Goal: Task Accomplishment & Management: Manage account settings

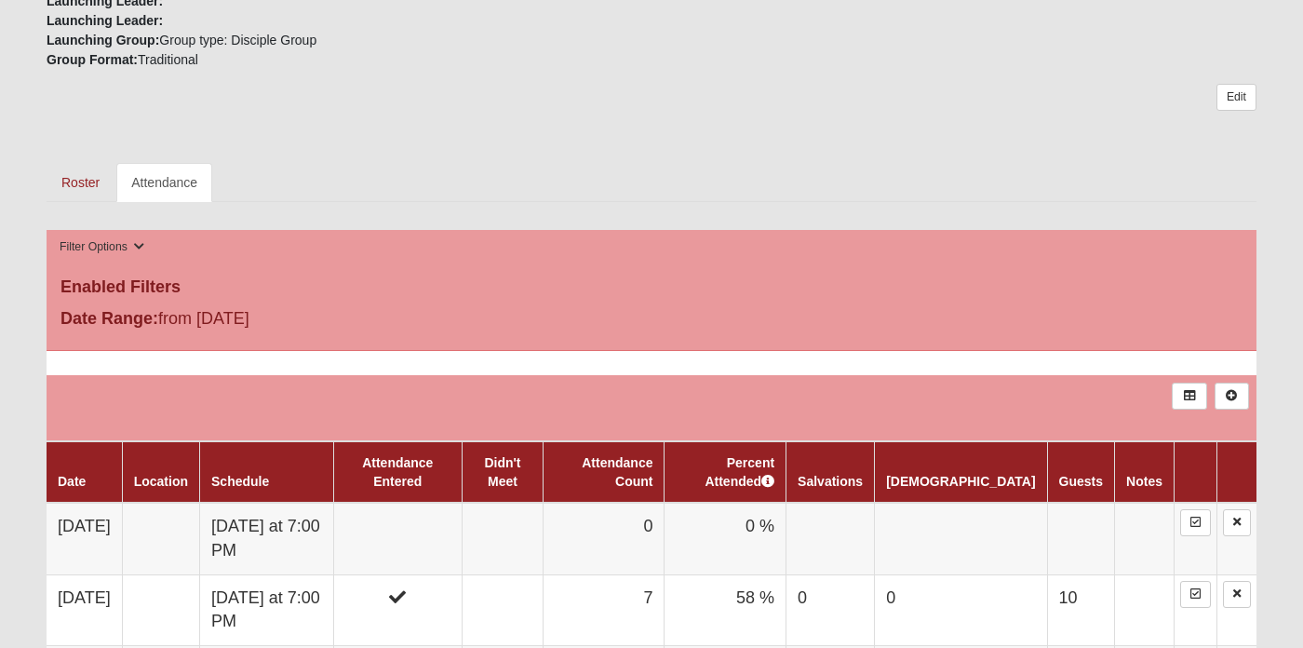
scroll to position [720, 0]
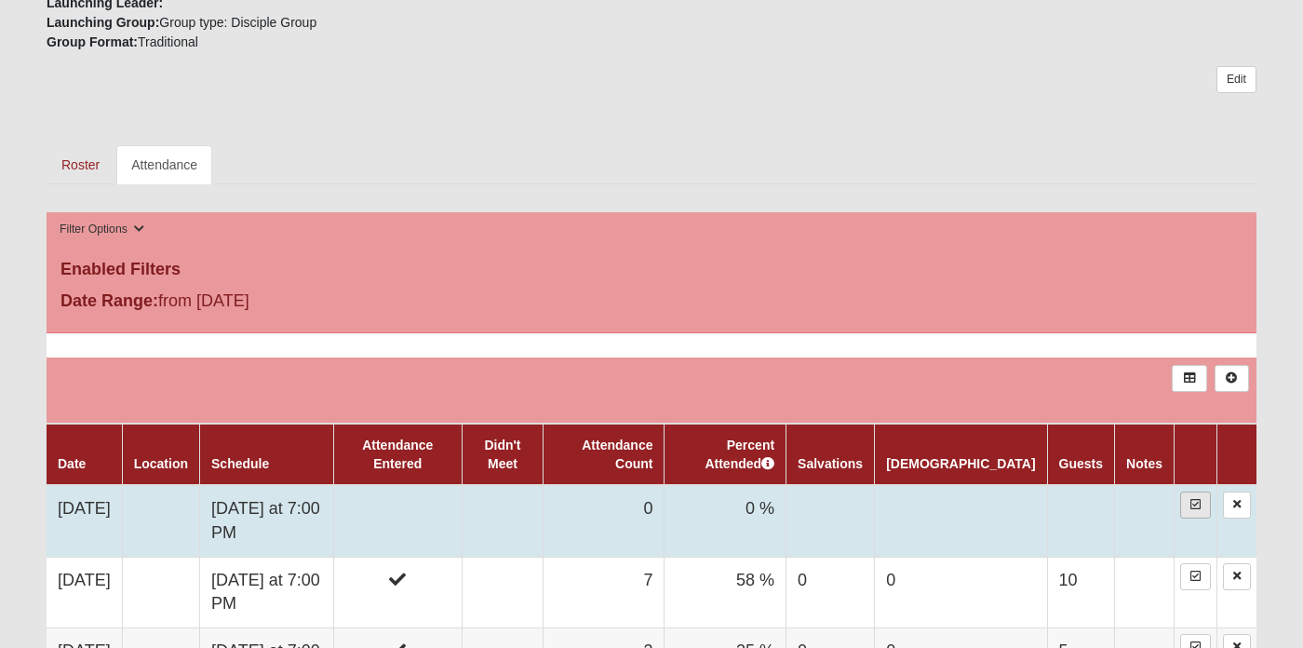
click at [1190, 506] on icon at bounding box center [1195, 504] width 10 height 11
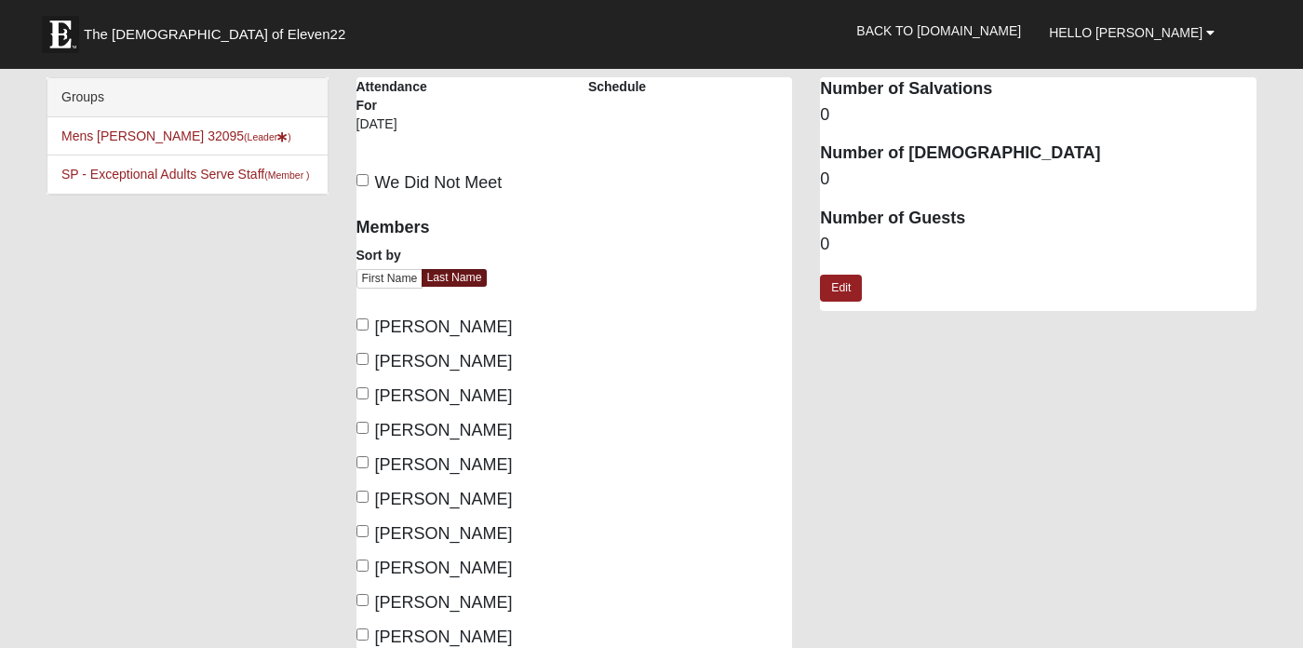
click at [360, 323] on input "Cales, David" at bounding box center [362, 324] width 12 height 12
checkbox input "true"
click at [361, 357] on input "Doherty, Steve" at bounding box center [362, 359] width 12 height 12
checkbox input "true"
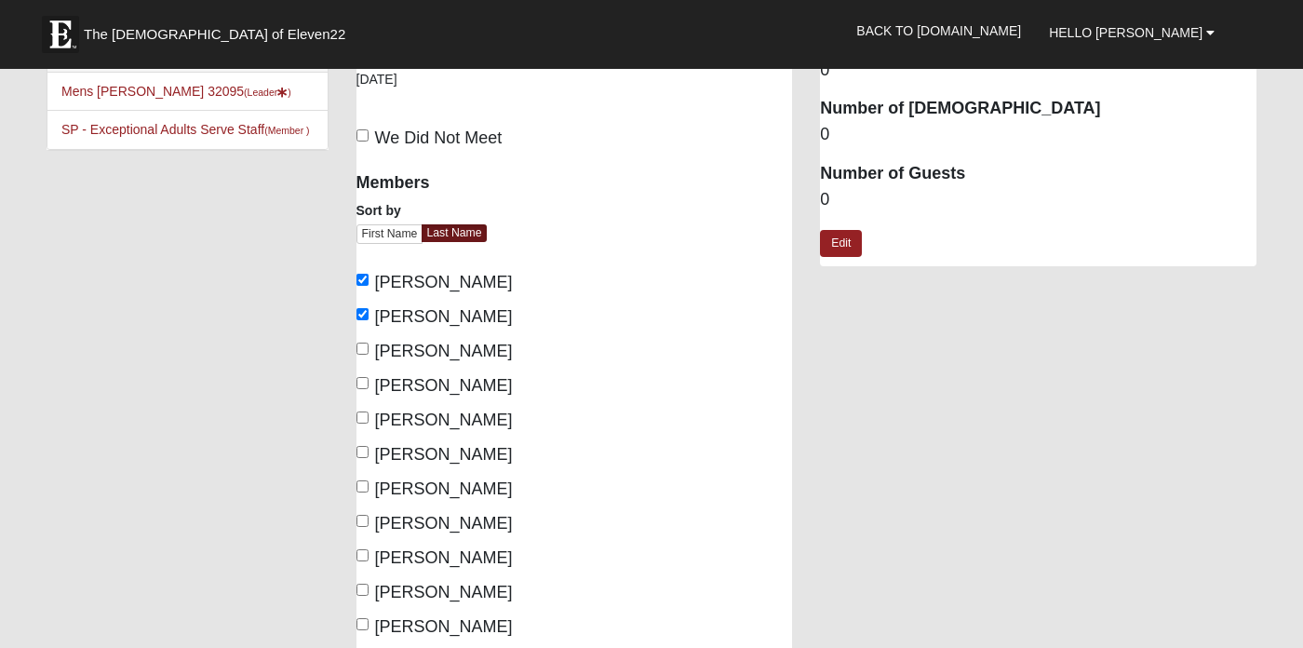
scroll to position [48, 0]
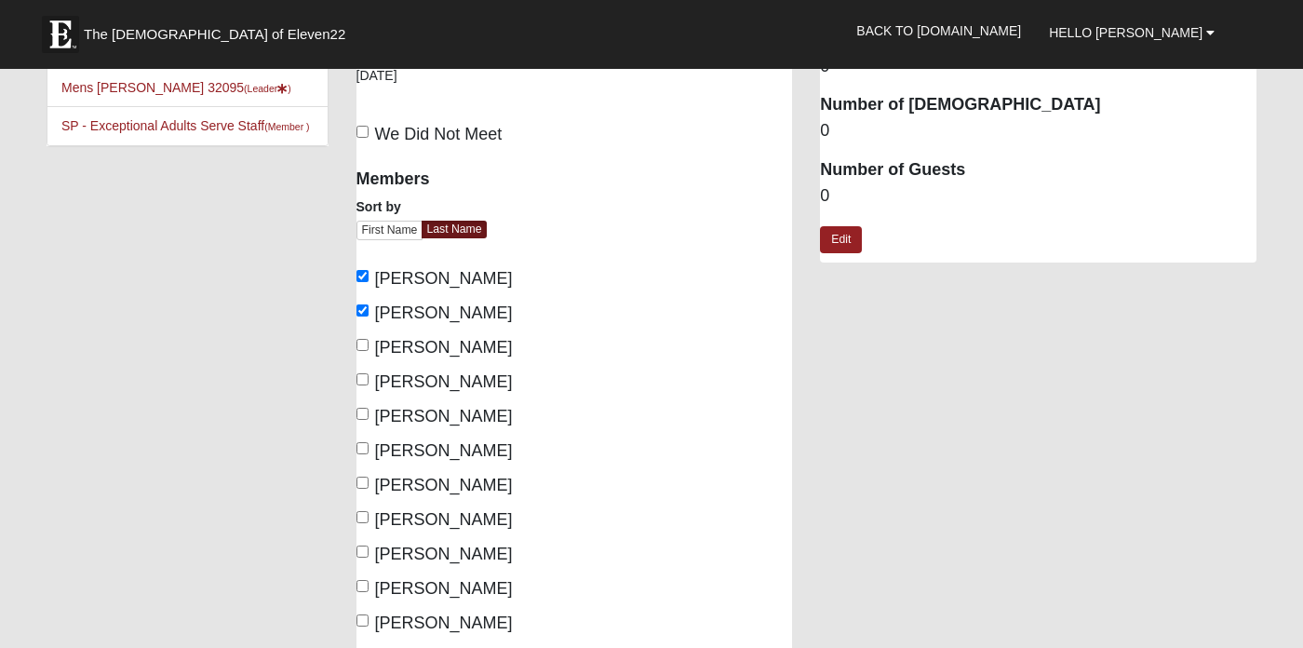
click at [366, 580] on input "Sanchez, Patrick" at bounding box center [362, 586] width 12 height 12
checkbox input "true"
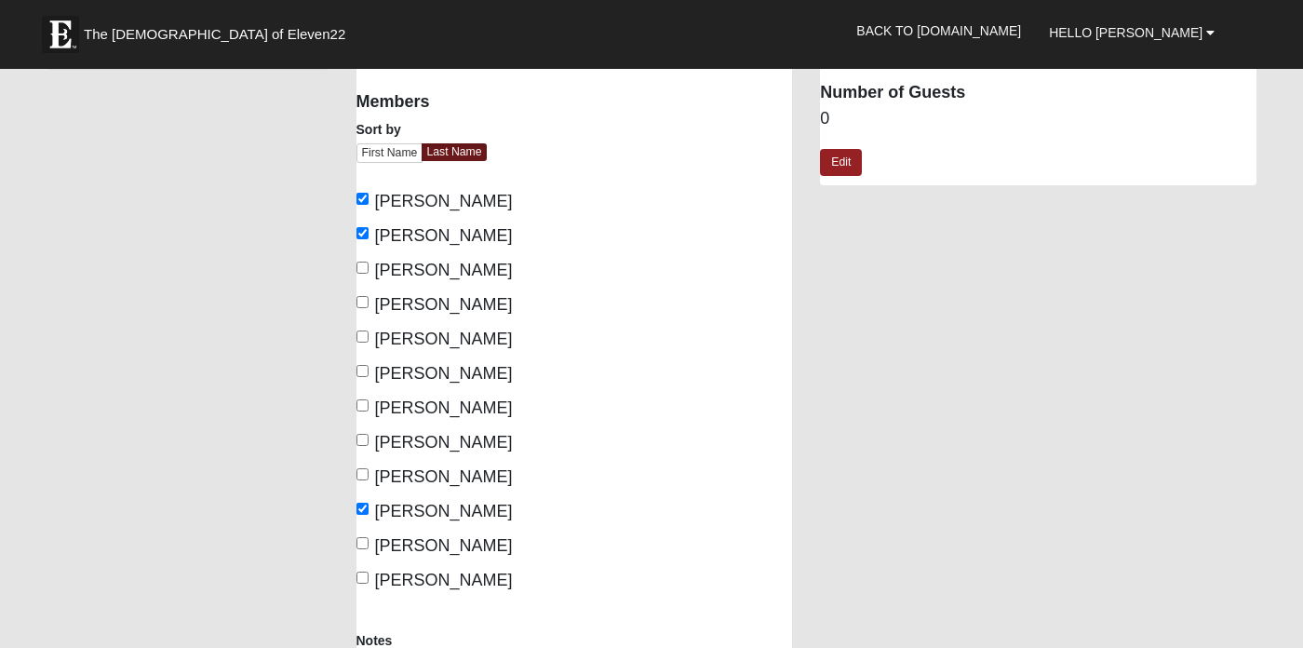
scroll to position [139, 0]
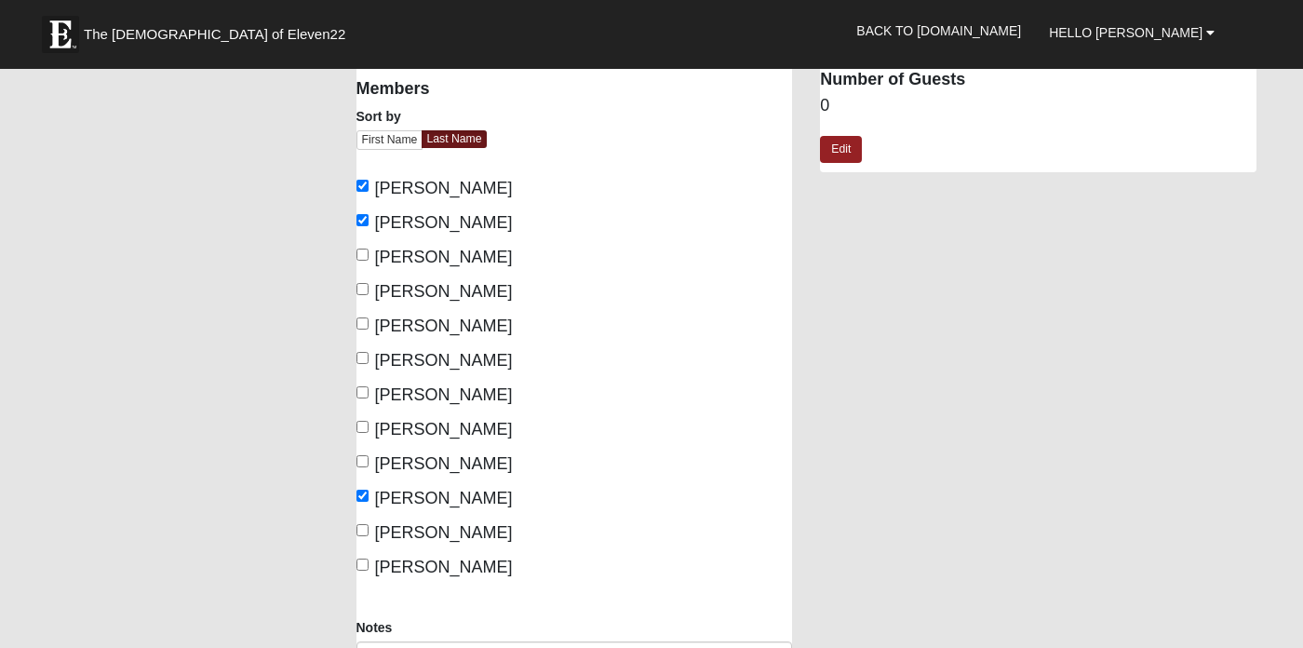
click at [363, 564] on input "Wright, David" at bounding box center [362, 564] width 12 height 12
checkbox input "true"
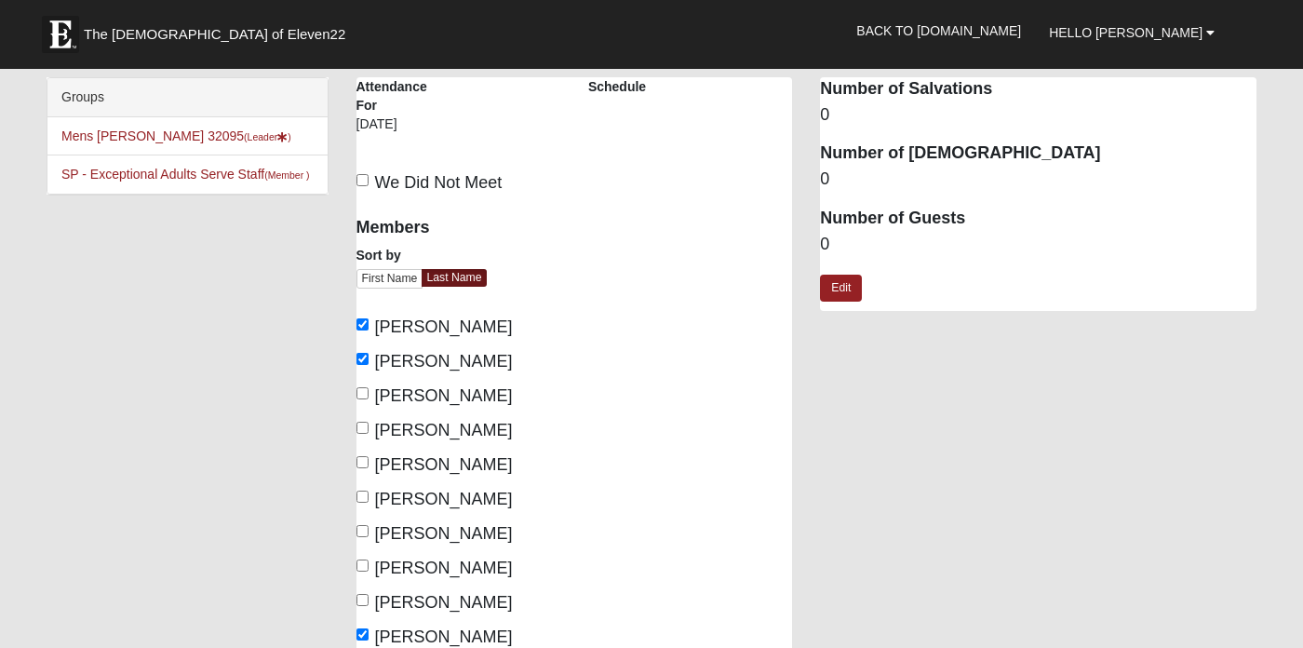
scroll to position [0, 0]
click at [850, 283] on link "Edit" at bounding box center [841, 287] width 42 height 27
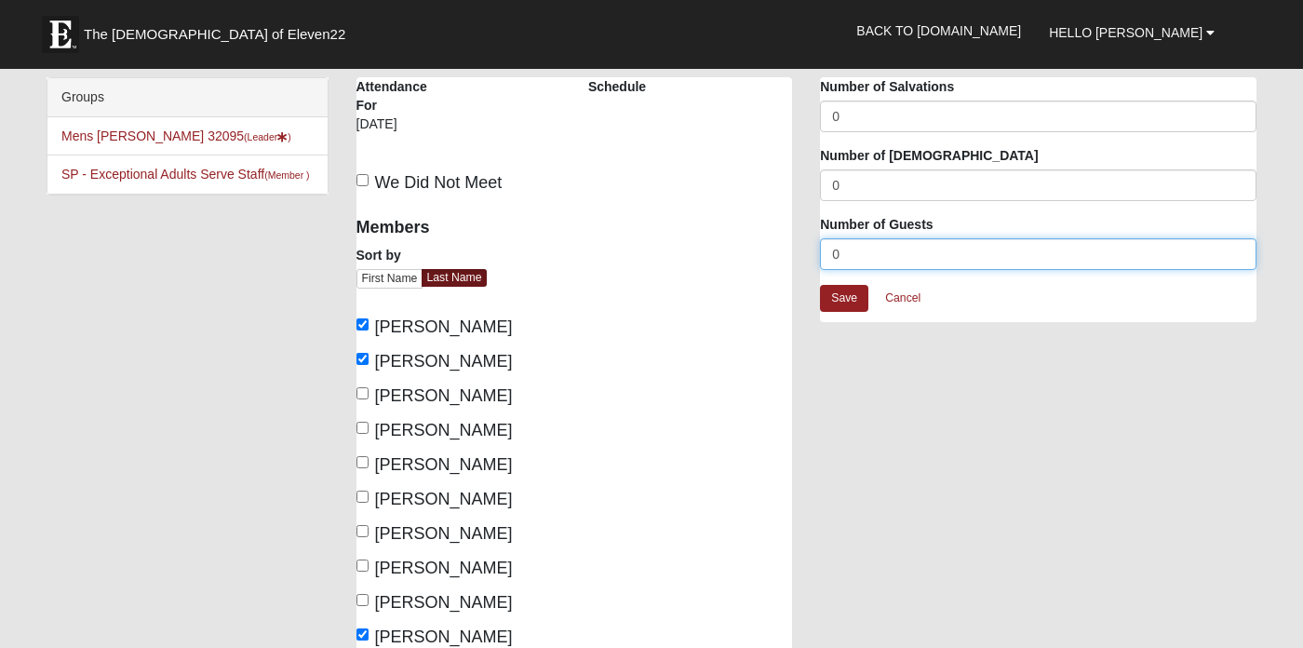
click at [849, 260] on input "0" at bounding box center [1038, 254] width 436 height 32
type input "3"
click at [833, 440] on div "Mens Holtz 32095 Attendance Attendance For 8/18/2025 Schedule We Did Not Meet" at bounding box center [806, 498] width 929 height 842
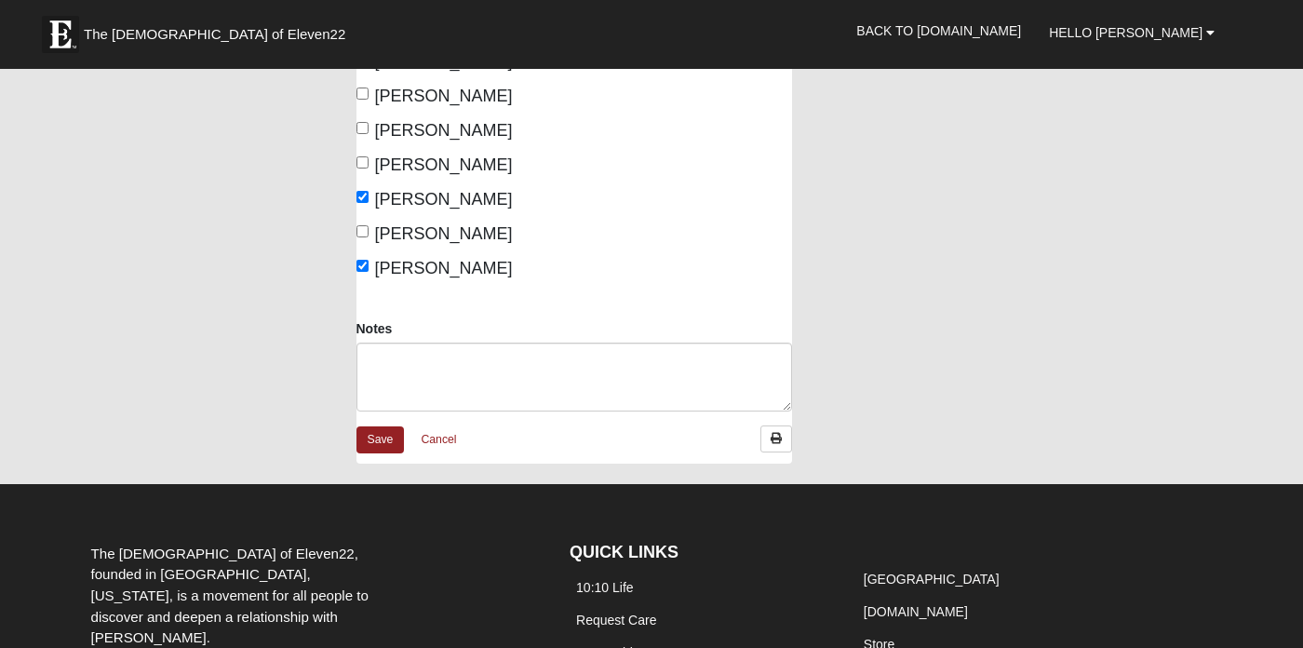
scroll to position [521, 0]
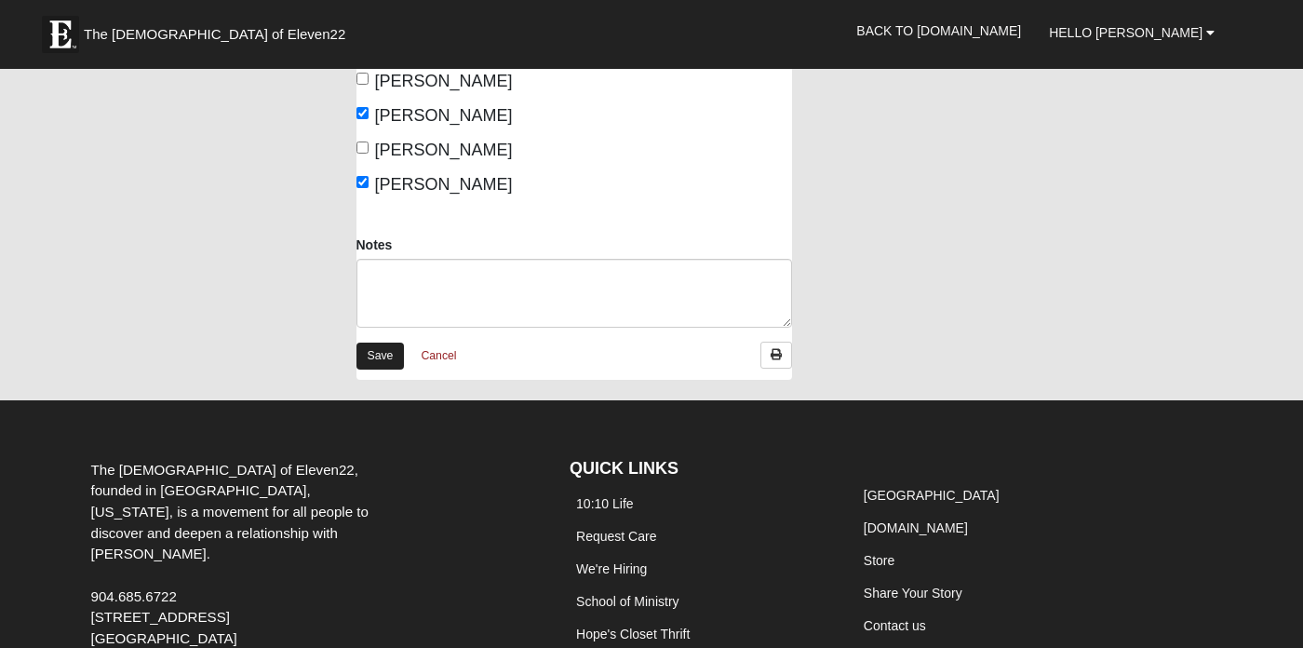
click at [391, 350] on link "Save" at bounding box center [380, 355] width 48 height 27
